Goal: Information Seeking & Learning: Check status

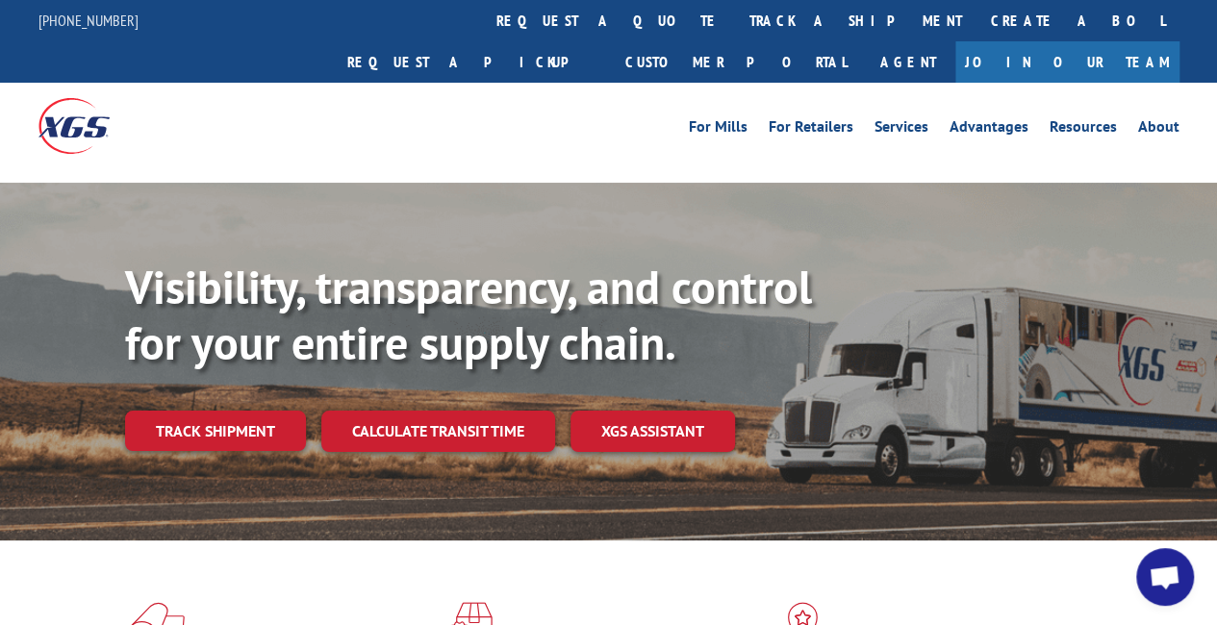
drag, startPoint x: 206, startPoint y: 388, endPoint x: 224, endPoint y: 380, distance: 19.8
click at [206, 411] on link "Track shipment" at bounding box center [215, 431] width 181 height 40
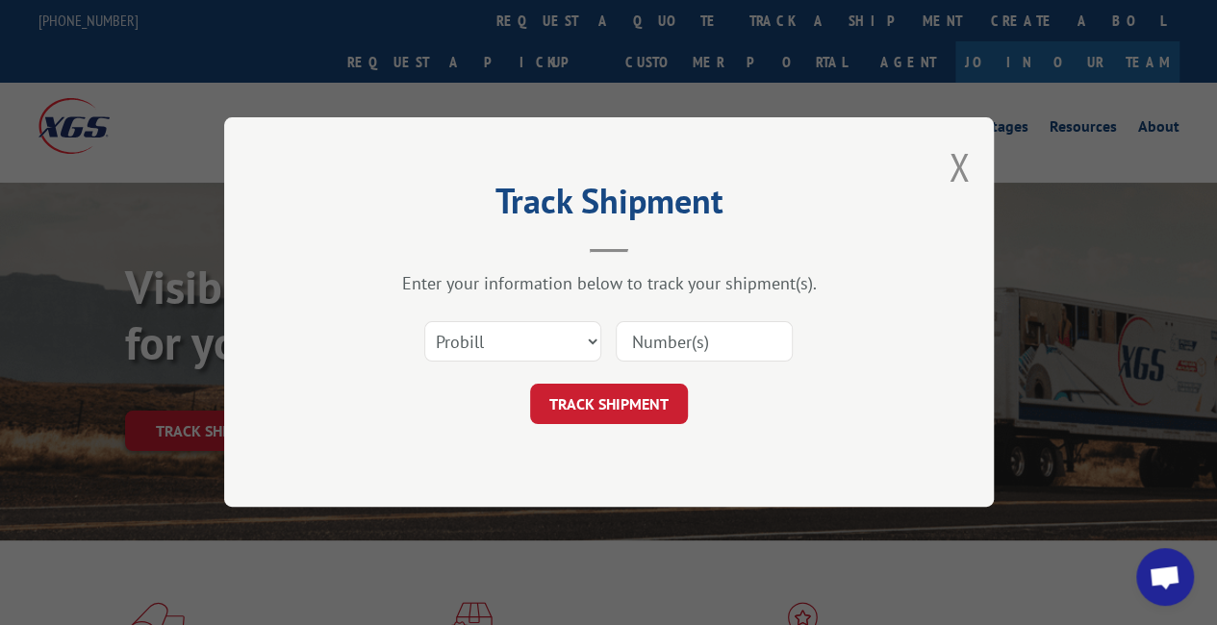
click at [722, 349] on input at bounding box center [704, 342] width 177 height 40
paste input "17501607"
type input "17501607"
click at [632, 391] on button "TRACK SHIPMENT" at bounding box center [609, 405] width 158 height 40
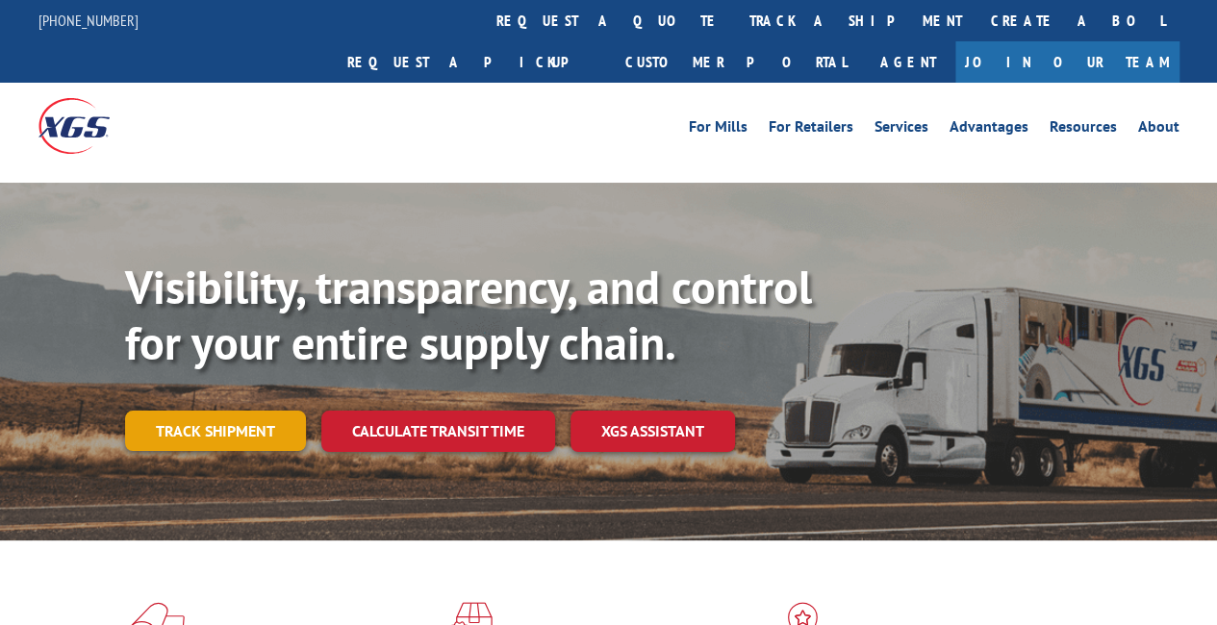
click at [229, 411] on link "Track shipment" at bounding box center [215, 431] width 181 height 40
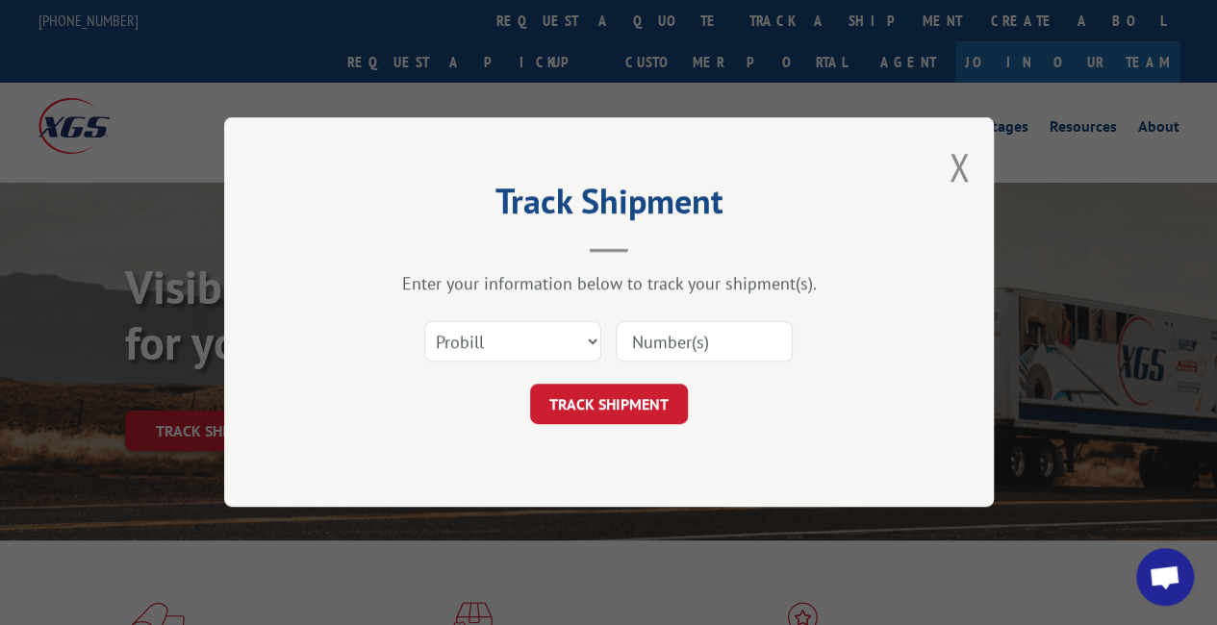
click at [726, 325] on input at bounding box center [704, 342] width 177 height 40
paste input "17501621"
type input "17501621"
click at [637, 390] on button "TRACK SHIPMENT" at bounding box center [609, 405] width 158 height 40
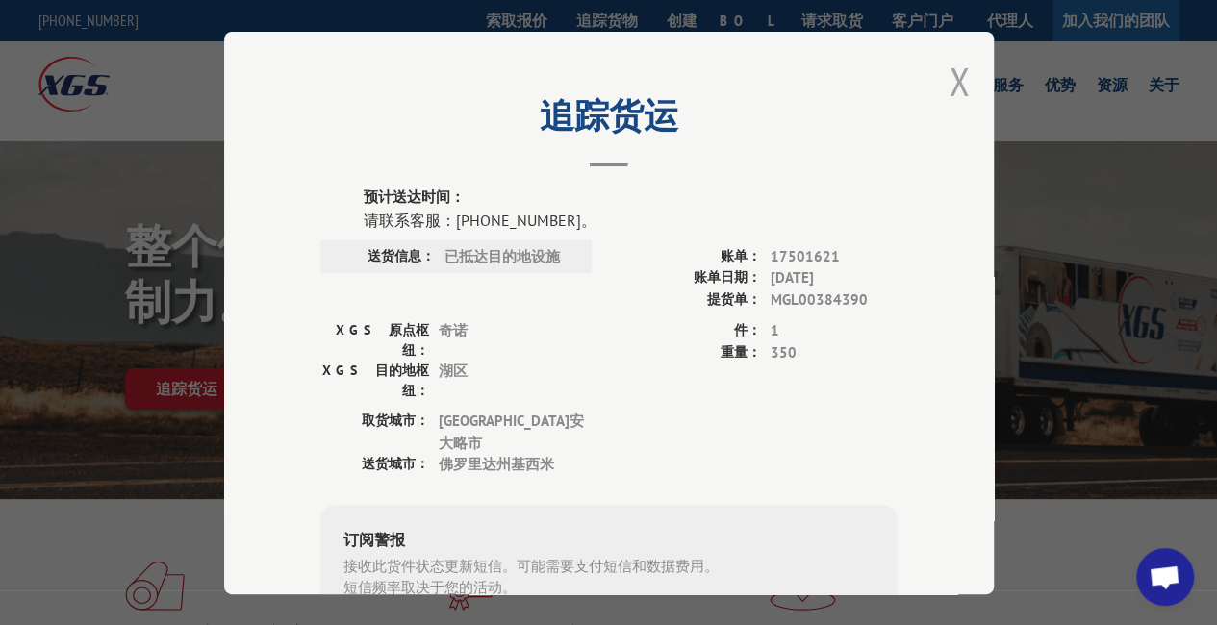
click at [960, 74] on button "关闭模式" at bounding box center [959, 81] width 21 height 51
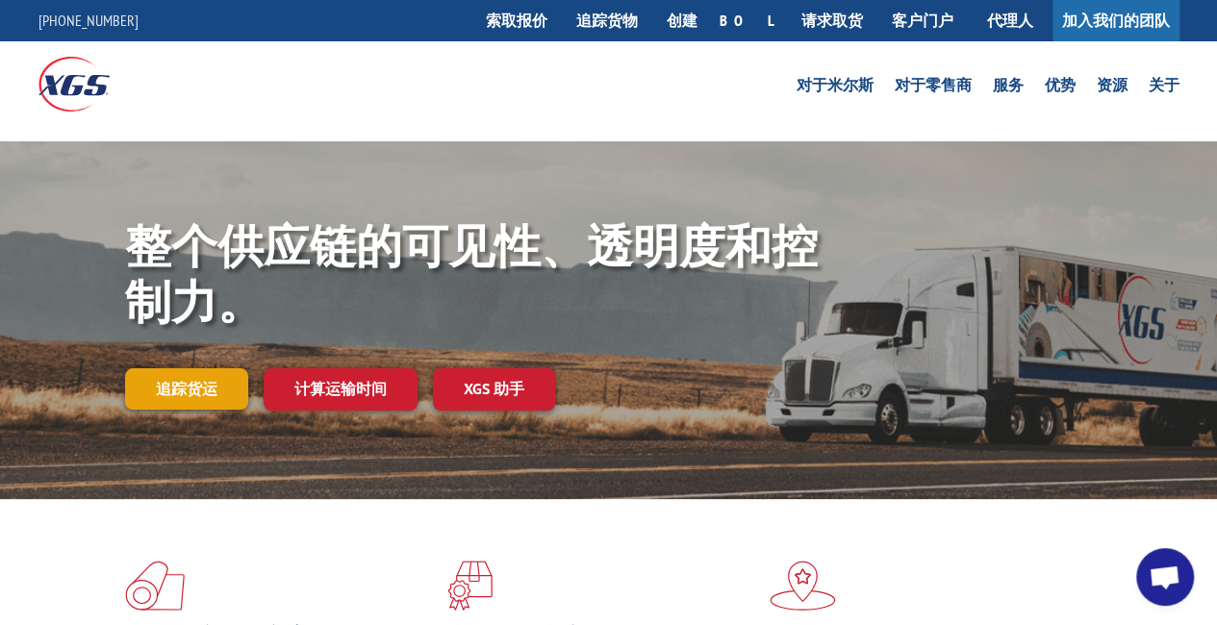
click at [206, 381] on font "追踪货运" at bounding box center [187, 388] width 62 height 19
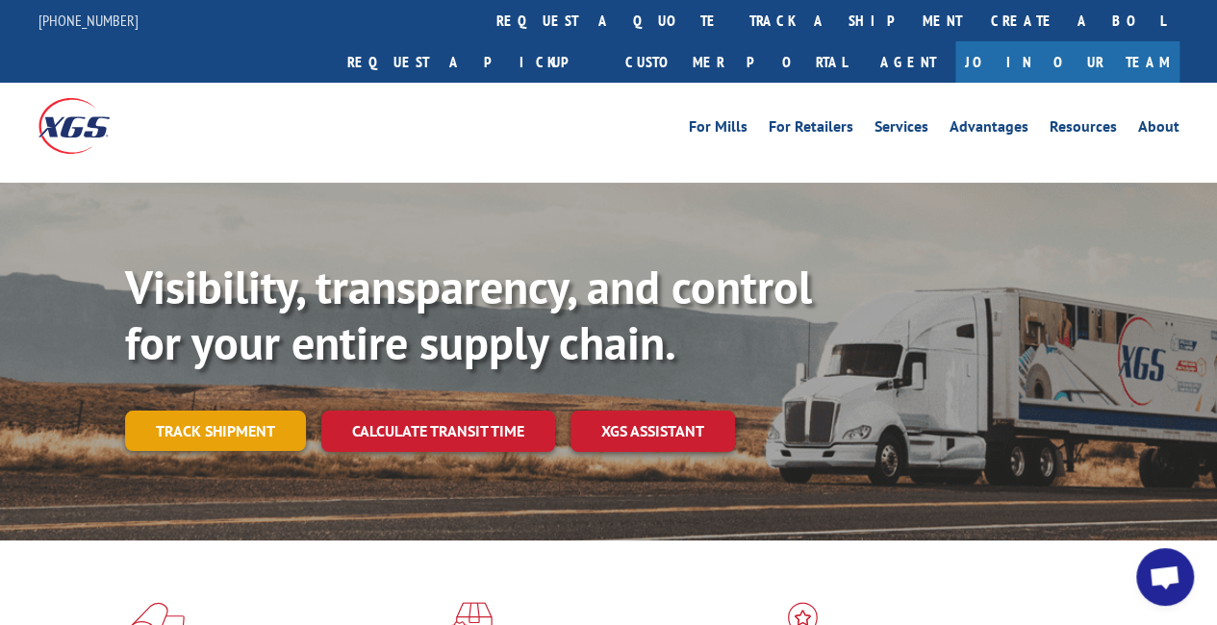
click at [210, 411] on link "Track shipment" at bounding box center [215, 431] width 181 height 40
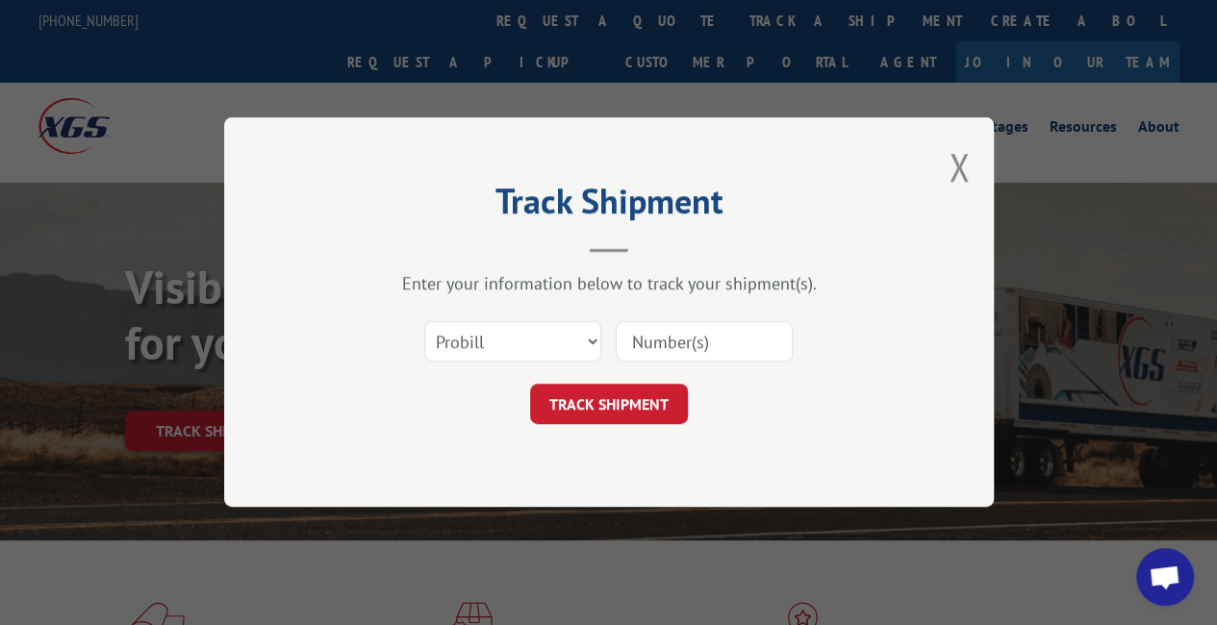
click at [677, 337] on input at bounding box center [704, 342] width 177 height 40
paste input "17501937"
type input "17501937"
click at [620, 393] on button "TRACK SHIPMENT" at bounding box center [609, 405] width 158 height 40
